Goal: Task Accomplishment & Management: Use online tool/utility

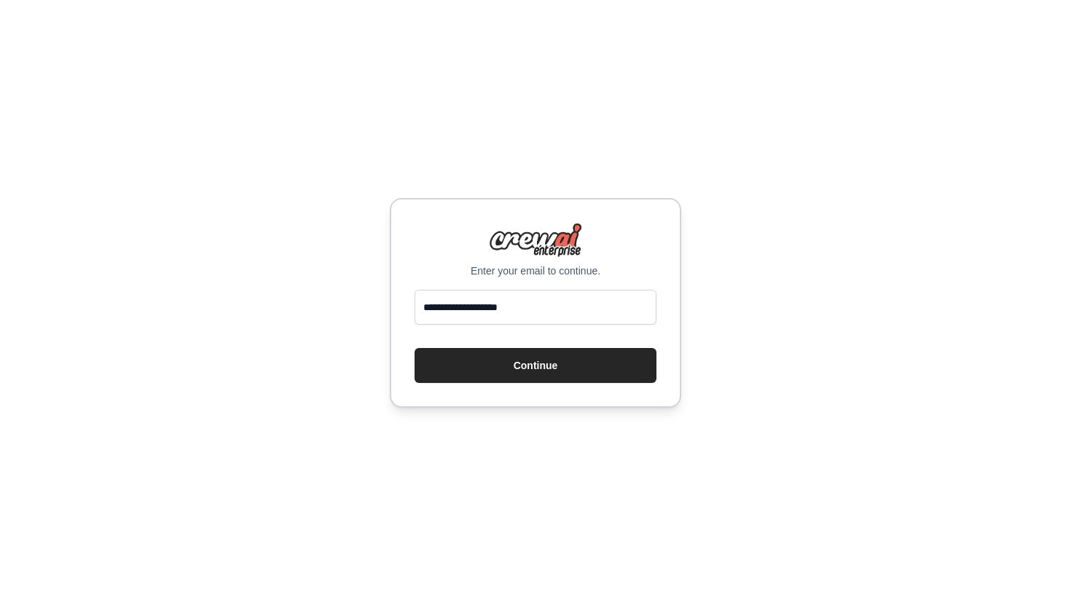
type input "**********"
click at [414, 348] on button "Continue" at bounding box center [535, 365] width 242 height 35
click at [485, 378] on button "Continue" at bounding box center [535, 365] width 242 height 35
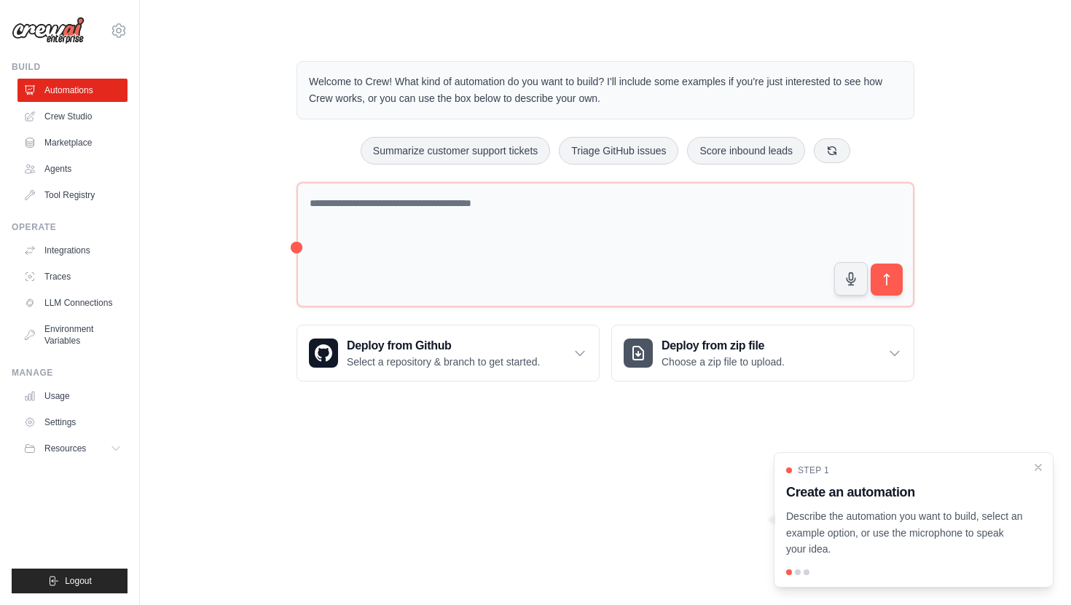
click at [252, 203] on div "Welcome to Crew! What kind of automation do you want to build? I'll include som…" at bounding box center [605, 221] width 884 height 367
click at [397, 353] on h3 "Deploy from Github" at bounding box center [443, 345] width 193 height 17
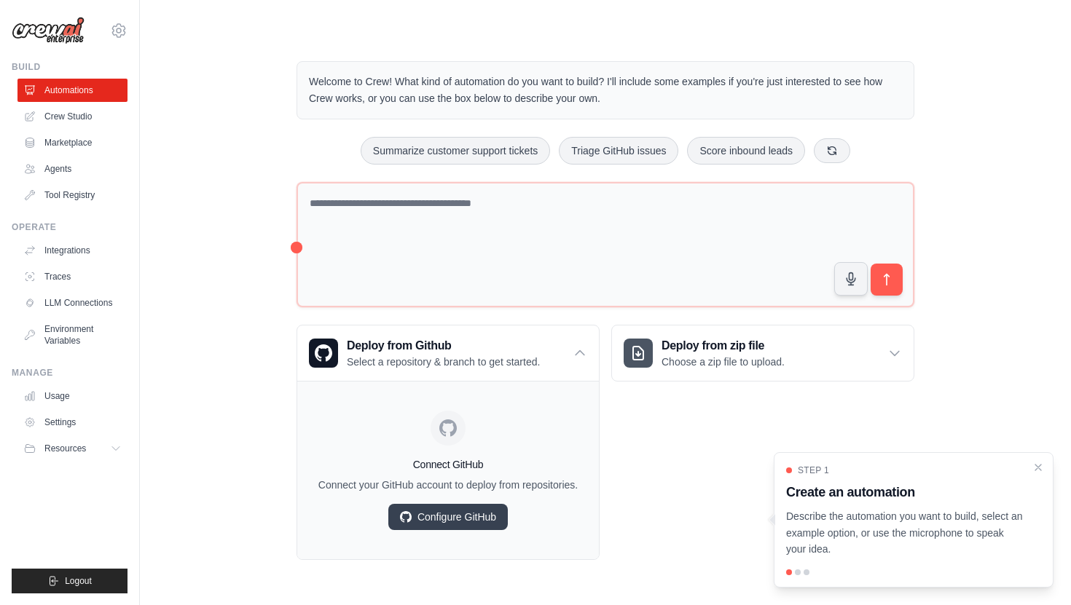
click at [227, 351] on div "Welcome to Crew! What kind of automation do you want to build? I'll include som…" at bounding box center [605, 311] width 884 height 546
click at [88, 114] on link "Crew Studio" at bounding box center [74, 116] width 110 height 23
click at [71, 147] on link "Marketplace" at bounding box center [74, 142] width 110 height 23
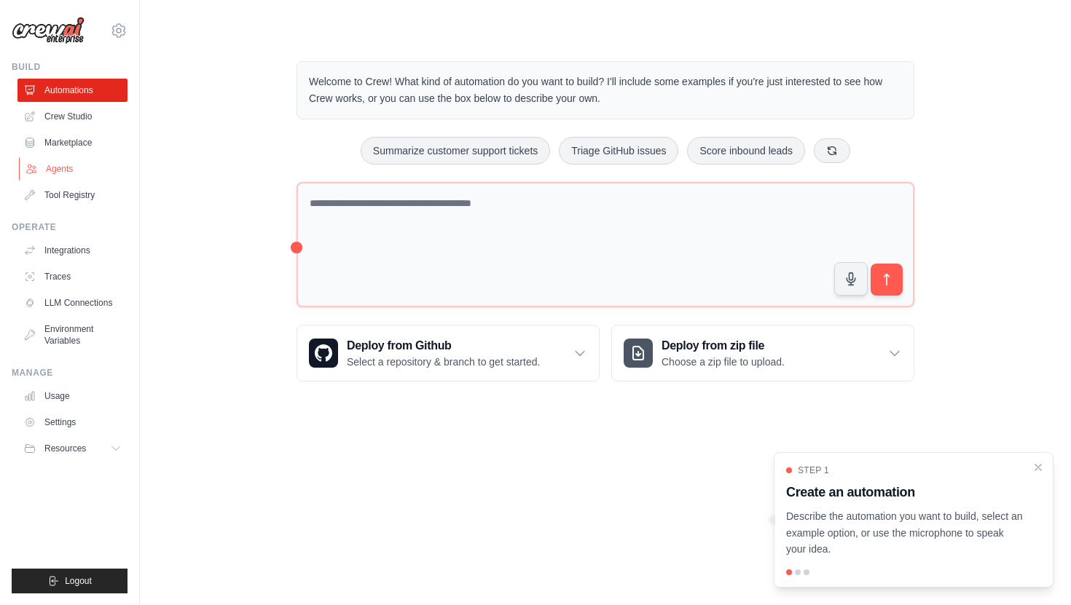
click at [69, 178] on link "Agents" at bounding box center [74, 168] width 110 height 23
